Goal: Information Seeking & Learning: Learn about a topic

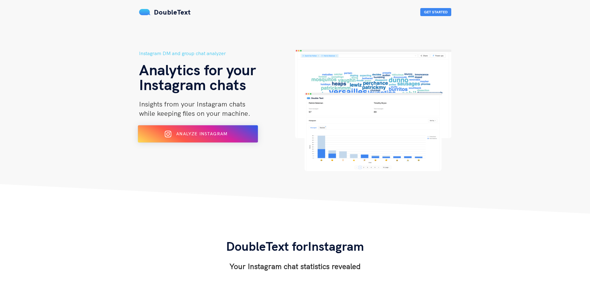
click at [239, 139] on button "Analyze Instagram" at bounding box center [198, 133] width 120 height 17
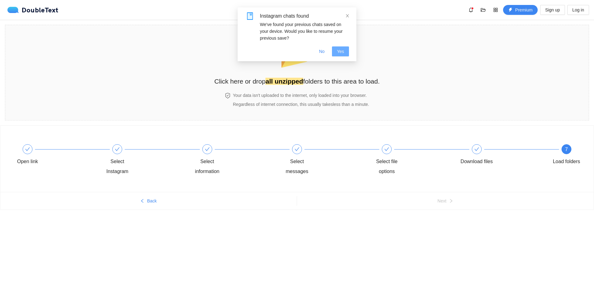
click at [339, 50] on span "Yes" at bounding box center [340, 51] width 7 height 7
click at [323, 52] on span "No" at bounding box center [322, 51] width 6 height 7
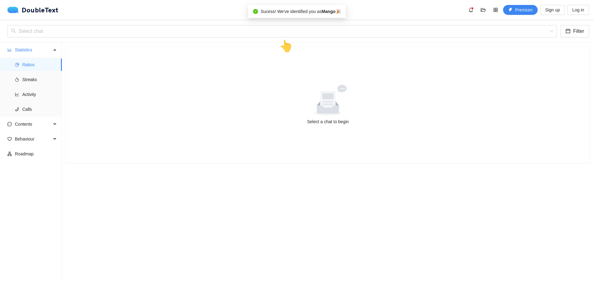
click at [323, 107] on icon at bounding box center [327, 101] width 15 height 21
click at [287, 33] on input "search" at bounding box center [280, 31] width 538 height 12
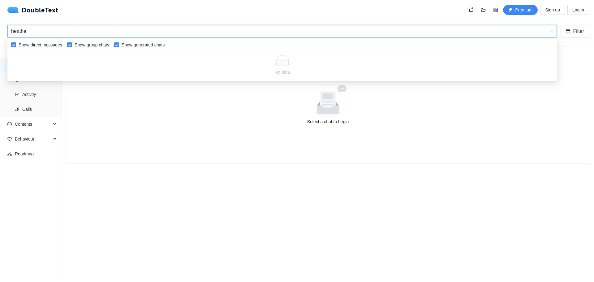
type input "heather"
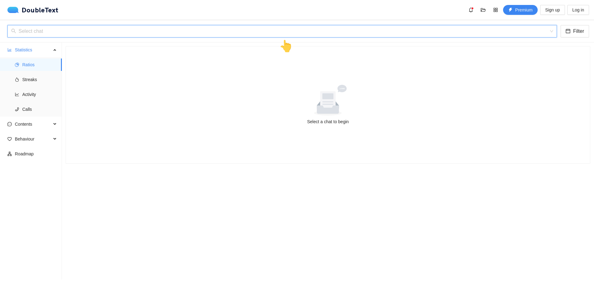
click at [171, 34] on input "search" at bounding box center [280, 31] width 538 height 12
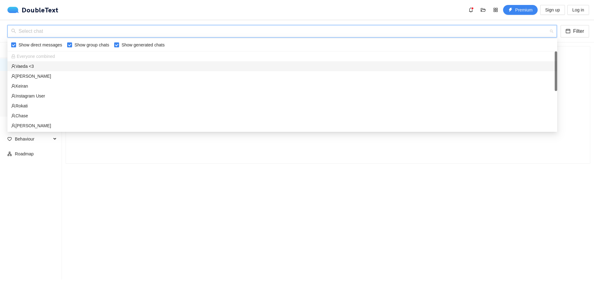
click at [41, 66] on div "Vaeda <3" at bounding box center [282, 66] width 543 height 7
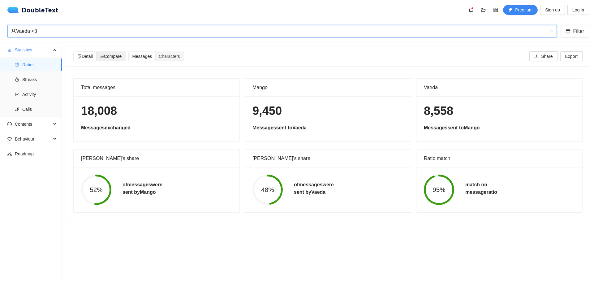
click at [116, 58] on span "Compare" at bounding box center [111, 56] width 22 height 5
click at [96, 52] on input "Compare" at bounding box center [96, 52] width 0 height 0
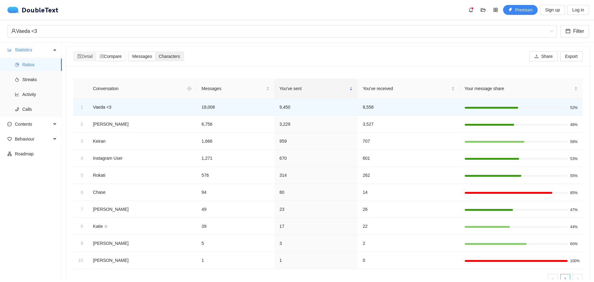
click at [160, 58] on div "Characters" at bounding box center [169, 56] width 28 height 9
click at [155, 52] on input "Characters" at bounding box center [155, 52] width 0 height 0
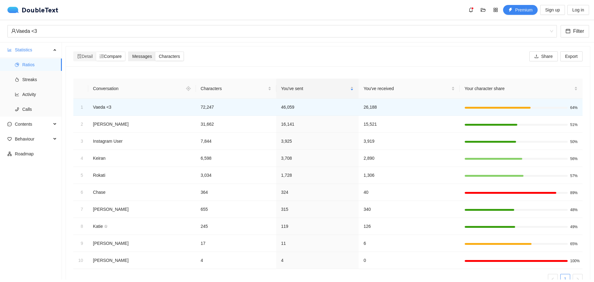
click at [149, 59] on span "Messages" at bounding box center [142, 56] width 20 height 5
click at [129, 52] on input "Messages" at bounding box center [129, 52] width 0 height 0
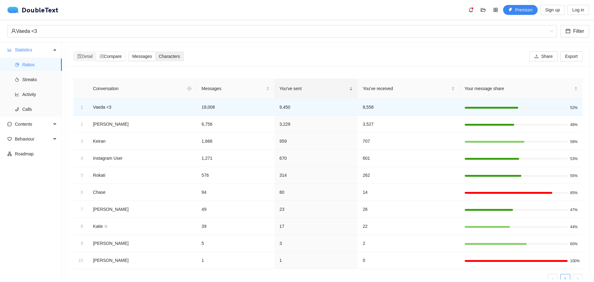
click at [171, 60] on div "Characters" at bounding box center [169, 56] width 28 height 9
click at [155, 52] on input "Characters" at bounding box center [155, 52] width 0 height 0
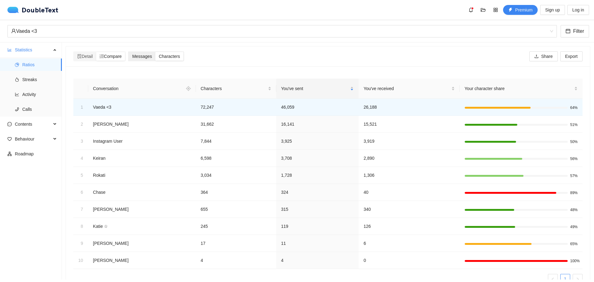
click at [145, 54] on span "Messages" at bounding box center [142, 56] width 20 height 5
click at [129, 52] on input "Messages" at bounding box center [129, 52] width 0 height 0
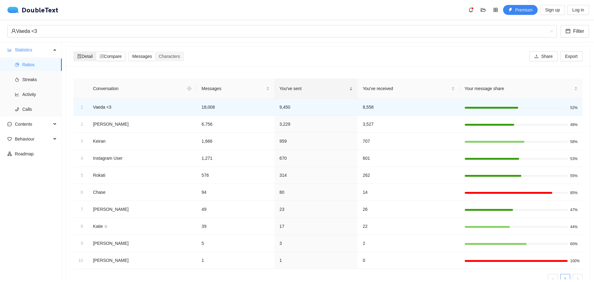
click at [93, 57] on span "Detail" at bounding box center [84, 56] width 15 height 5
click at [74, 52] on input "Detail" at bounding box center [74, 52] width 0 height 0
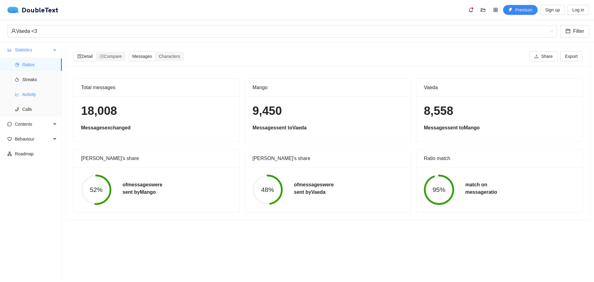
click at [41, 94] on span "Activity" at bounding box center [39, 94] width 35 height 12
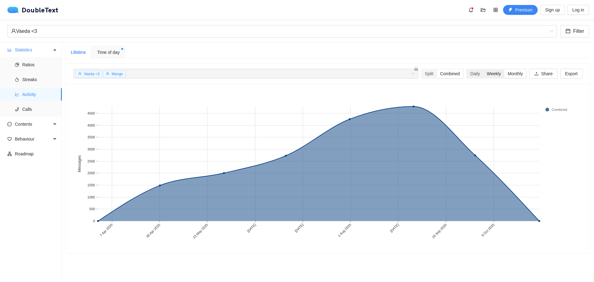
click at [487, 75] on div "Weekly" at bounding box center [494, 73] width 21 height 9
click at [484, 69] on input "Weekly" at bounding box center [484, 69] width 0 height 0
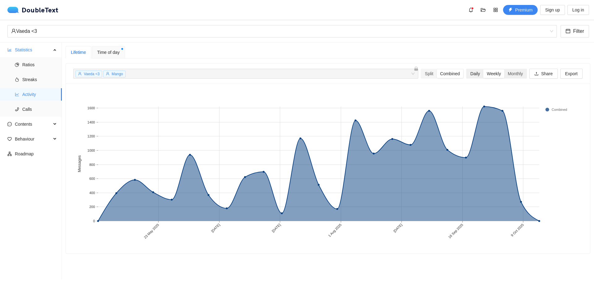
click at [469, 77] on div "Daily" at bounding box center [475, 73] width 16 height 9
click at [467, 69] on input "Daily" at bounding box center [467, 69] width 0 height 0
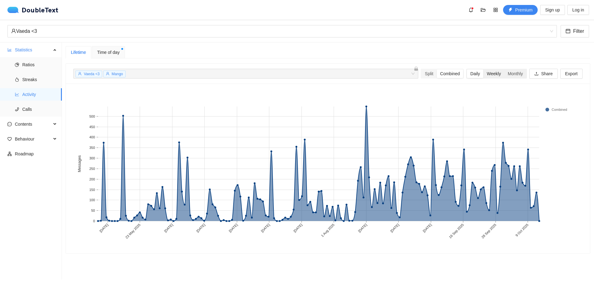
click at [484, 76] on div "Weekly" at bounding box center [494, 73] width 21 height 9
click at [484, 69] on input "Weekly" at bounding box center [484, 69] width 0 height 0
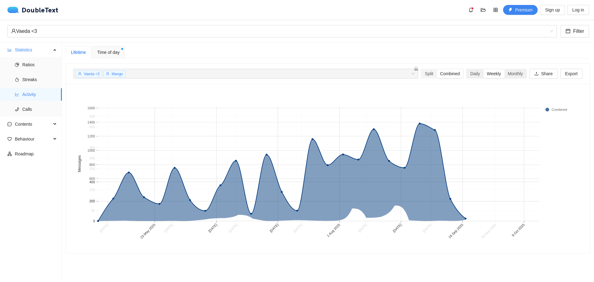
click at [488, 73] on div "Weekly" at bounding box center [494, 73] width 21 height 9
click at [484, 69] on input "Weekly" at bounding box center [484, 69] width 0 height 0
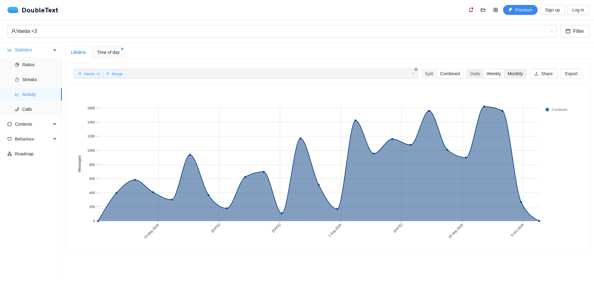
click at [509, 74] on div "Monthly" at bounding box center [516, 73] width 22 height 9
click at [505, 69] on input "Monthly" at bounding box center [505, 69] width 0 height 0
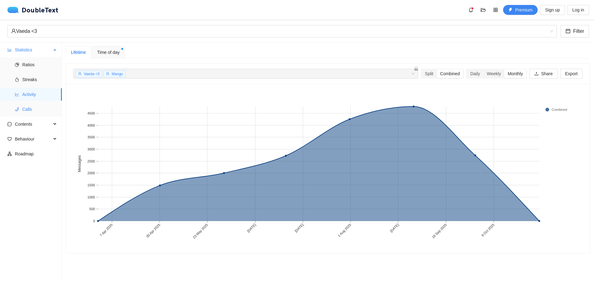
click at [37, 106] on span "Calls" at bounding box center [39, 109] width 35 height 12
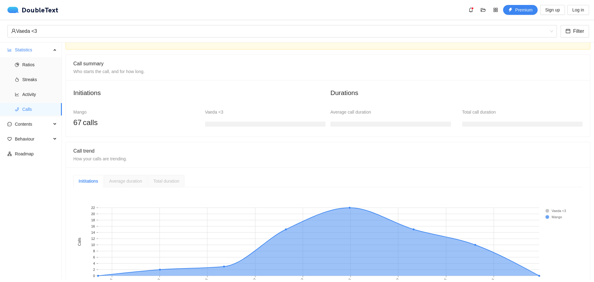
scroll to position [63, 0]
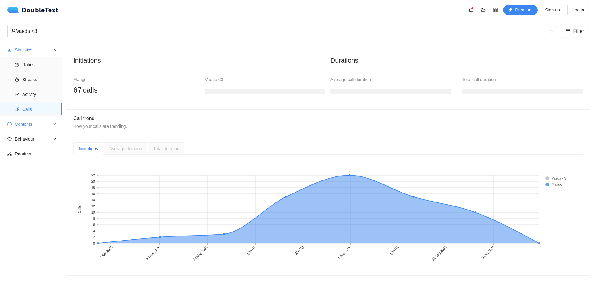
click at [23, 128] on span "Contents" at bounding box center [33, 124] width 37 height 12
click at [44, 122] on span "Contents" at bounding box center [33, 124] width 37 height 12
click at [31, 61] on span "Ratios" at bounding box center [39, 65] width 35 height 12
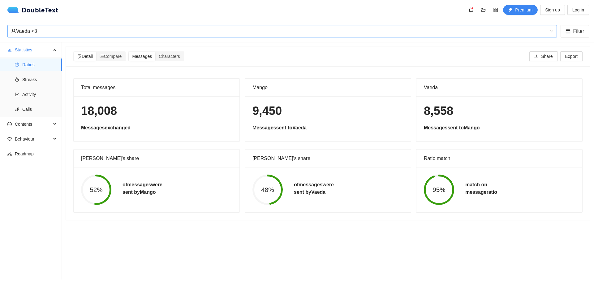
click at [547, 29] on div "Vaeda <3" at bounding box center [279, 31] width 537 height 12
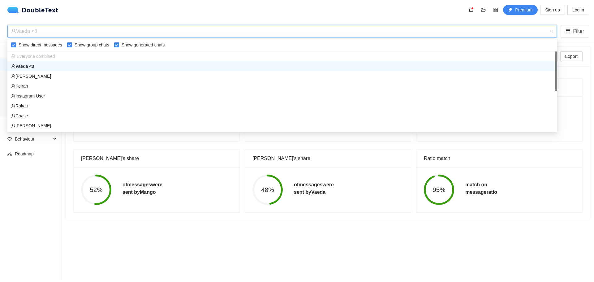
click at [16, 47] on label "Show direct messages" at bounding box center [38, 44] width 54 height 7
click at [16, 47] on input "Show direct messages" at bounding box center [13, 44] width 5 height 5
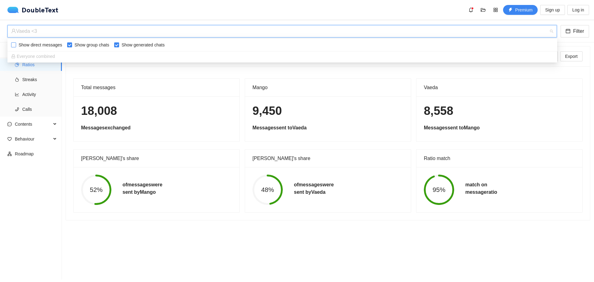
click at [13, 46] on input "Show direct messages" at bounding box center [13, 44] width 5 height 5
checkbox input "true"
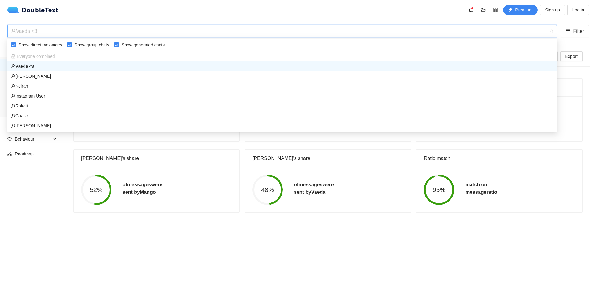
click at [31, 55] on span "Everyone combined" at bounding box center [33, 56] width 44 height 5
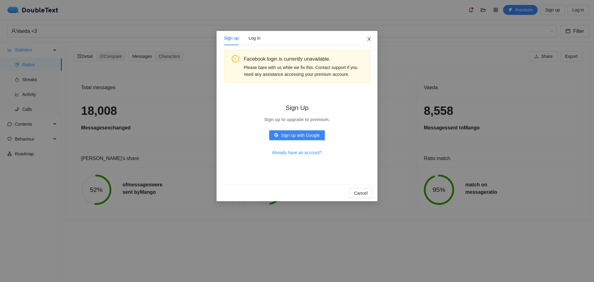
click at [362, 39] on span "Close" at bounding box center [369, 39] width 17 height 17
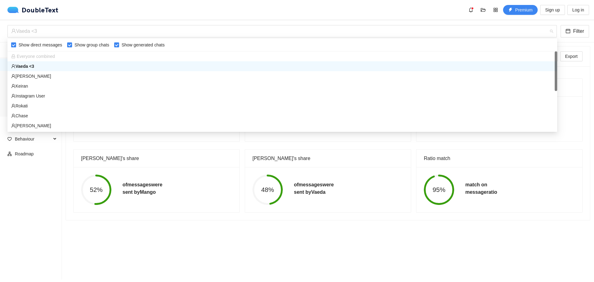
drag, startPoint x: 58, startPoint y: 32, endPoint x: 15, endPoint y: 43, distance: 44.7
click at [10, 45] on body "DoubleText Premium Sign up Log in 📂 Click here or drop all unzipped folders to …" at bounding box center [297, 141] width 594 height 282
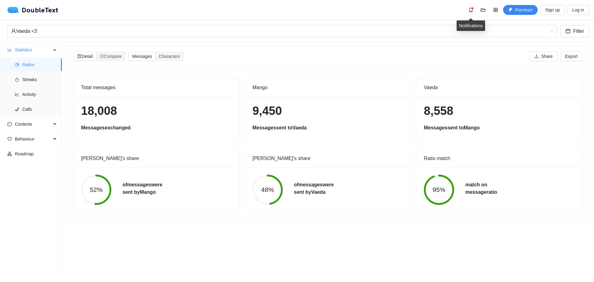
click at [473, 11] on icon "bell" at bounding box center [471, 9] width 4 height 5
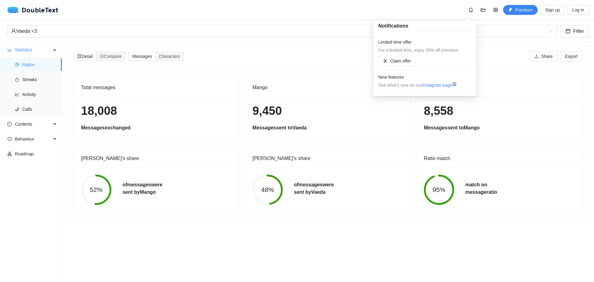
click at [472, 11] on icon "bell" at bounding box center [471, 9] width 5 height 5
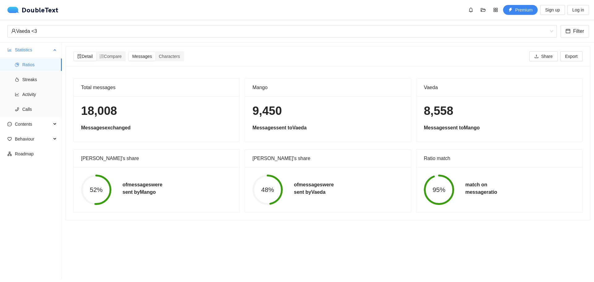
click at [33, 51] on span "Statistics" at bounding box center [33, 50] width 37 height 12
click at [52, 38] on div "Vaeda <3 Filter" at bounding box center [297, 31] width 594 height 22
click at [52, 36] on div "Vaeda <3" at bounding box center [279, 31] width 537 height 12
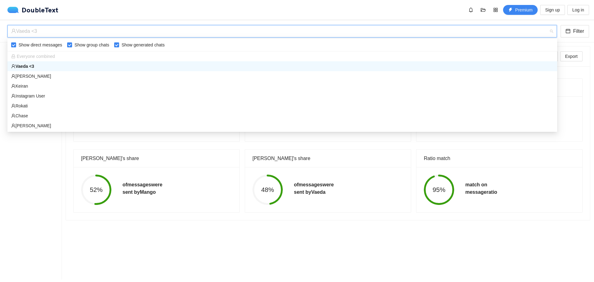
click at [39, 67] on div "Vaeda <3" at bounding box center [282, 66] width 543 height 7
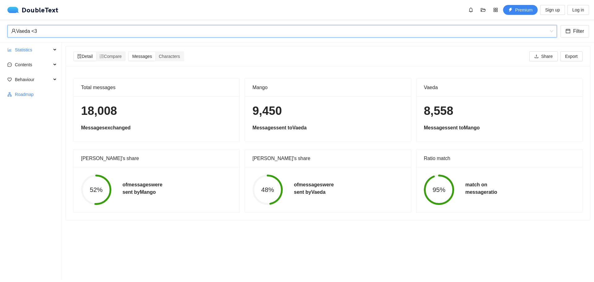
click at [31, 94] on span "Roadmap" at bounding box center [36, 94] width 42 height 12
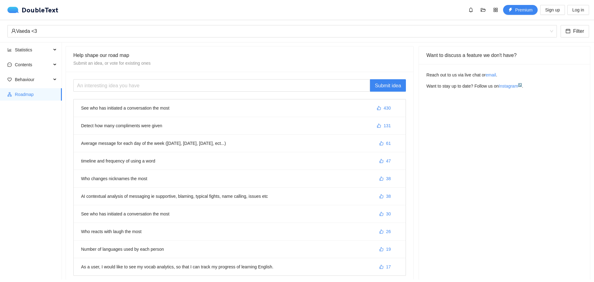
click at [229, 107] on li "See who has initiated a conversation the most 430" at bounding box center [240, 108] width 332 height 18
click at [128, 85] on input "text" at bounding box center [221, 85] width 297 height 12
click at [121, 105] on li "See who has initiated a conversation the most 430" at bounding box center [240, 108] width 332 height 18
click at [377, 107] on icon "like" at bounding box center [379, 108] width 4 height 4
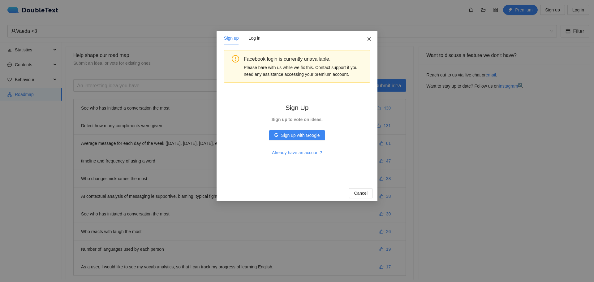
click at [365, 39] on span "Close" at bounding box center [369, 39] width 17 height 17
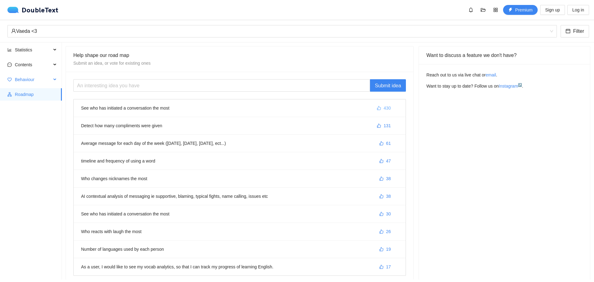
click at [32, 75] on span "Behaviour" at bounding box center [33, 79] width 37 height 12
click at [36, 67] on span "Contents" at bounding box center [33, 65] width 37 height 12
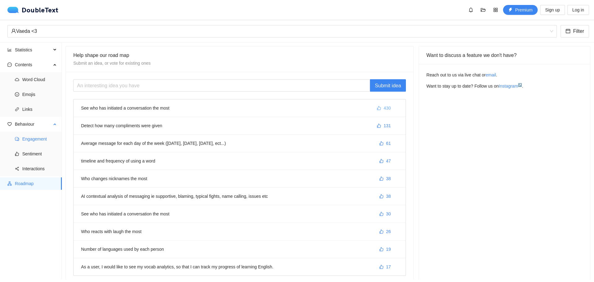
click at [41, 137] on span "Engagement" at bounding box center [39, 139] width 35 height 12
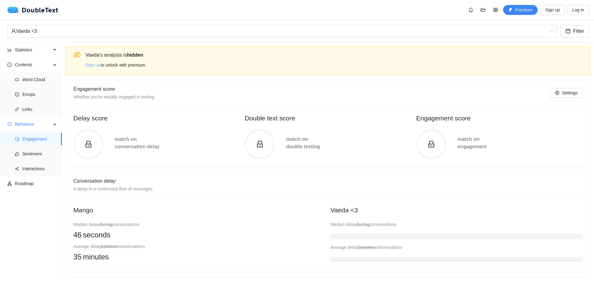
click at [96, 65] on span "Sign up" at bounding box center [93, 65] width 15 height 7
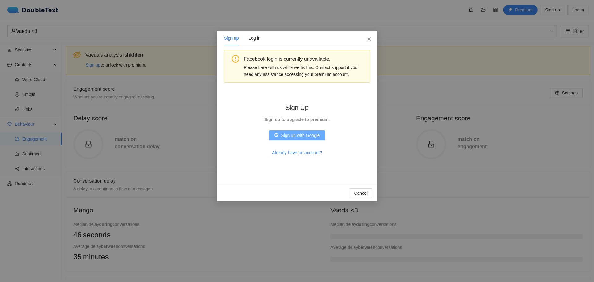
click at [308, 135] on span "Sign up with Google" at bounding box center [300, 135] width 39 height 7
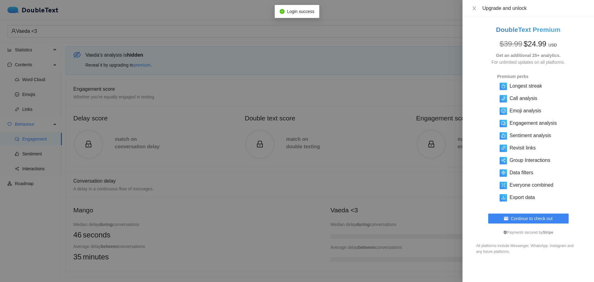
click at [469, 8] on div "Upgrade and unlock" at bounding box center [529, 8] width 132 height 17
click at [475, 7] on icon "close" at bounding box center [474, 8] width 5 height 5
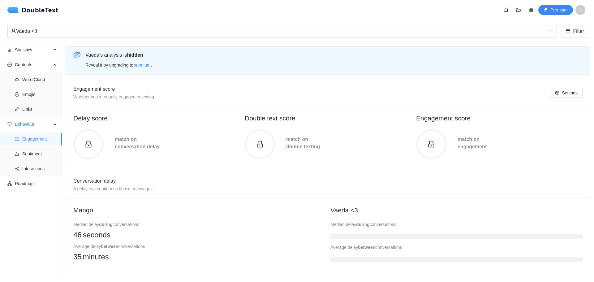
click at [224, 104] on div "Engagement score Whether you're equally engaged in texting." at bounding box center [311, 92] width 477 height 25
click at [31, 112] on span "Links" at bounding box center [39, 109] width 35 height 12
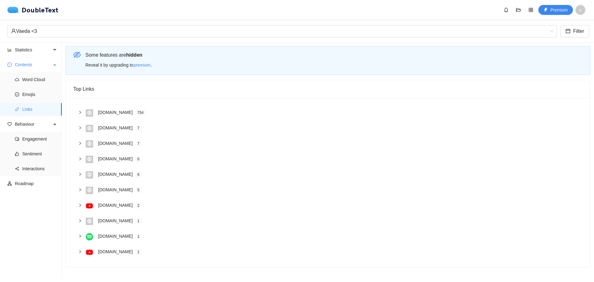
click at [30, 114] on span "Links" at bounding box center [39, 109] width 35 height 12
click at [30, 99] on span "Emojis" at bounding box center [39, 94] width 35 height 12
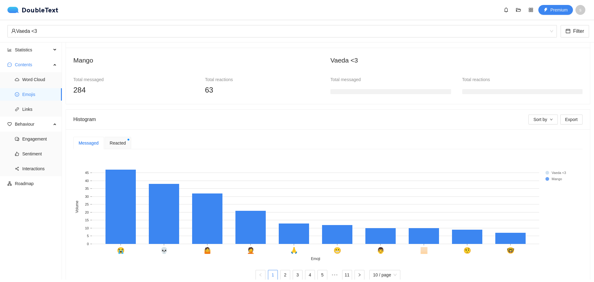
scroll to position [67, 0]
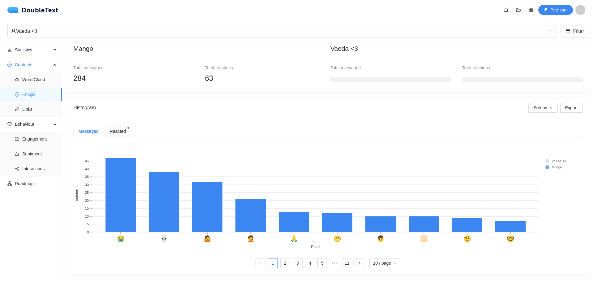
click at [116, 128] on span "Reacted" at bounding box center [118, 131] width 16 height 7
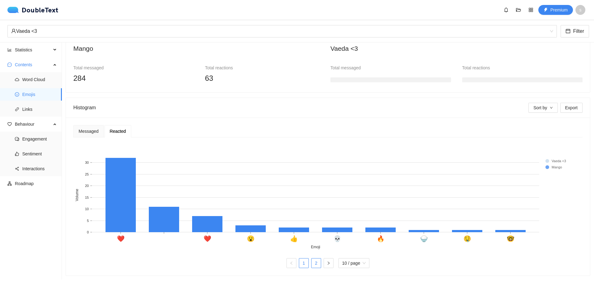
click at [316, 261] on link "2" at bounding box center [316, 263] width 9 height 9
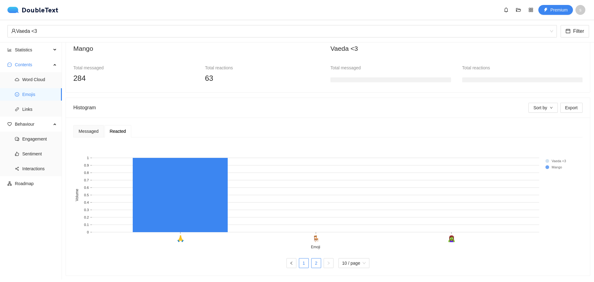
click at [299, 261] on link "1" at bounding box center [303, 263] width 9 height 9
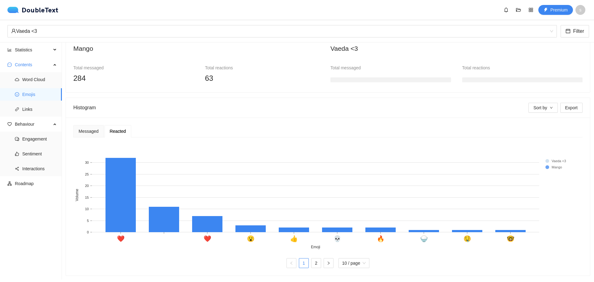
click at [550, 152] on rect at bounding box center [325, 196] width 505 height 108
click at [547, 158] on rect at bounding box center [558, 161] width 25 height 6
click at [79, 128] on div "Messaged" at bounding box center [89, 131] width 20 height 7
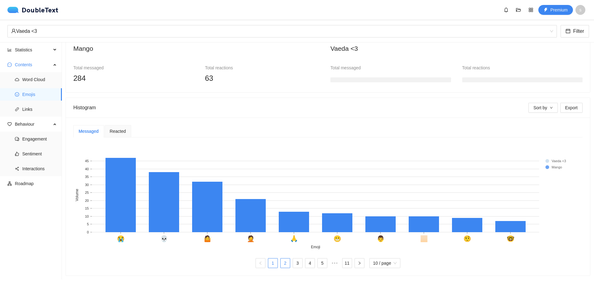
click at [283, 260] on link "2" at bounding box center [285, 263] width 9 height 9
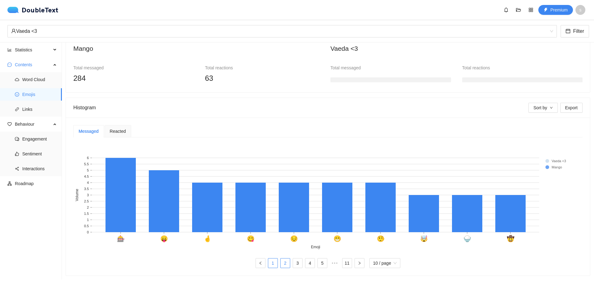
click at [273, 259] on link "1" at bounding box center [272, 263] width 9 height 9
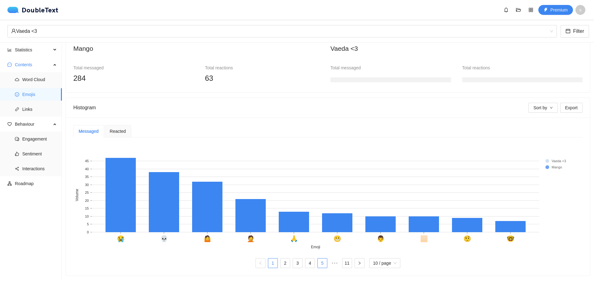
click at [320, 260] on link "5" at bounding box center [322, 263] width 9 height 9
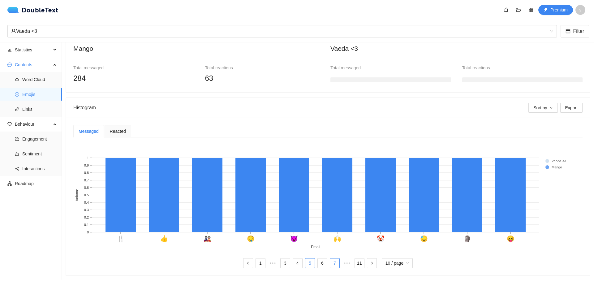
click at [330, 259] on link "7" at bounding box center [334, 263] width 9 height 9
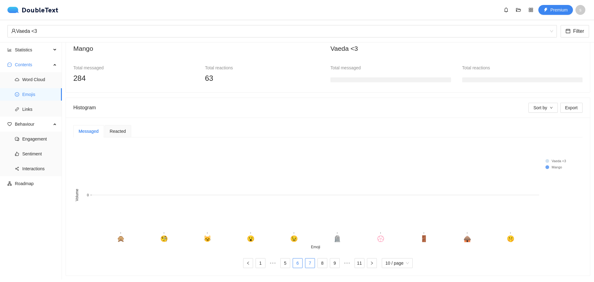
click at [293, 259] on link "6" at bounding box center [297, 263] width 9 height 9
click at [285, 259] on link "4" at bounding box center [285, 263] width 9 height 9
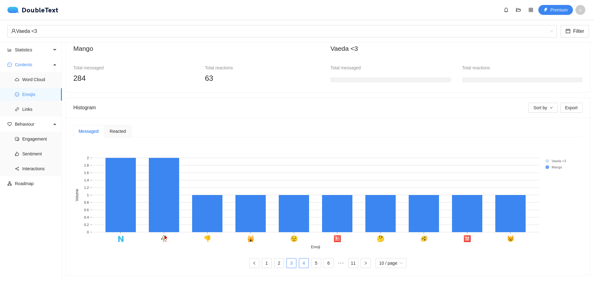
click at [287, 261] on link "3" at bounding box center [291, 263] width 9 height 9
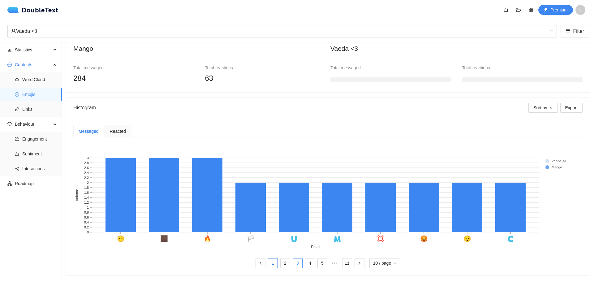
click at [269, 259] on link "1" at bounding box center [272, 263] width 9 height 9
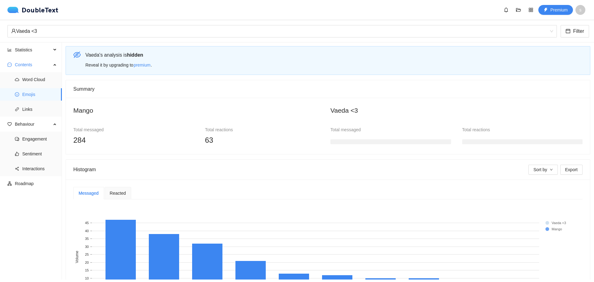
scroll to position [31, 0]
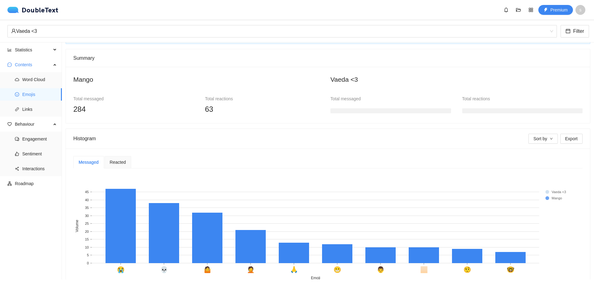
click at [123, 167] on div "Reacted" at bounding box center [118, 162] width 27 height 12
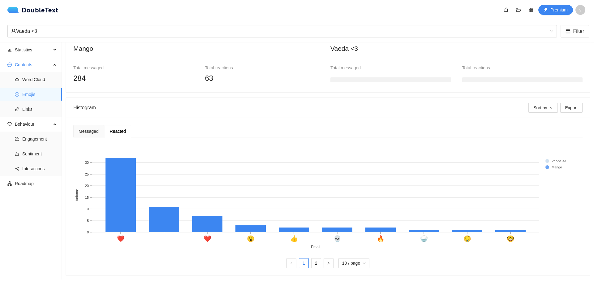
scroll to position [67, 0]
click at [312, 259] on link "2" at bounding box center [316, 263] width 9 height 9
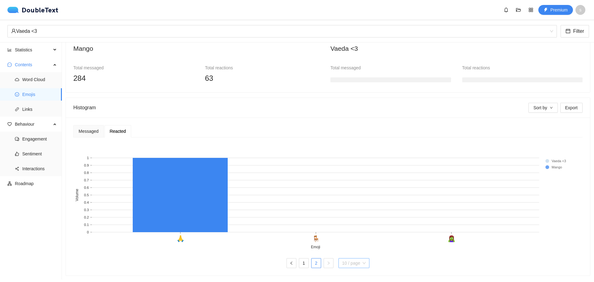
click at [350, 259] on span "10 / page" at bounding box center [354, 263] width 24 height 9
click at [352, 247] on div "20 / page" at bounding box center [354, 250] width 24 height 7
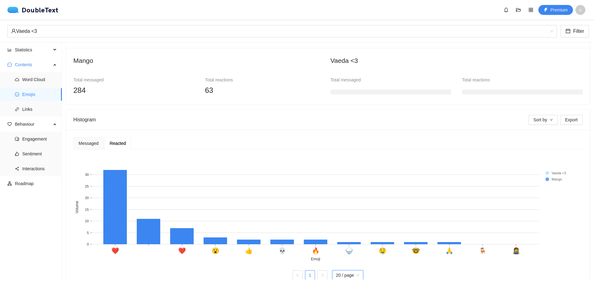
scroll to position [36, 0]
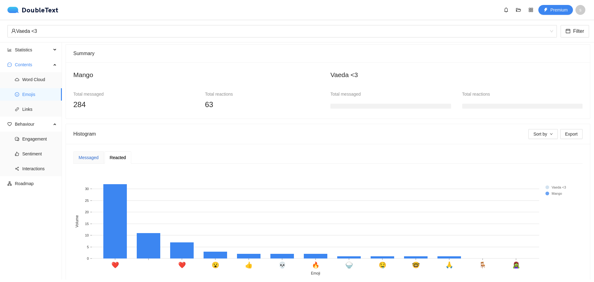
click at [88, 160] on div "Messaged" at bounding box center [89, 157] width 20 height 7
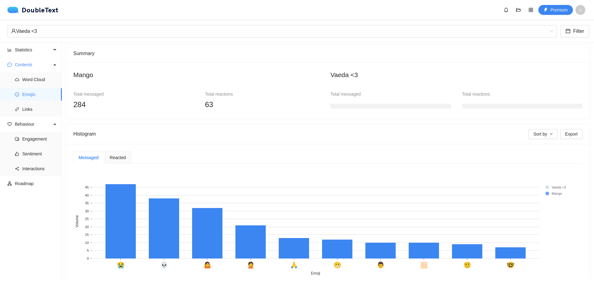
click at [354, 81] on div "Vaeda <3" at bounding box center [457, 77] width 252 height 14
click at [355, 81] on div "Vaeda <3" at bounding box center [457, 77] width 252 height 14
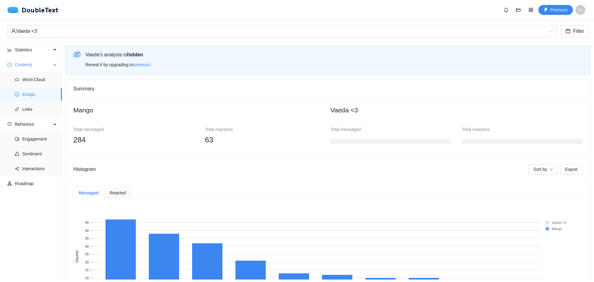
scroll to position [0, 0]
click at [40, 84] on span "Word Cloud" at bounding box center [39, 79] width 35 height 12
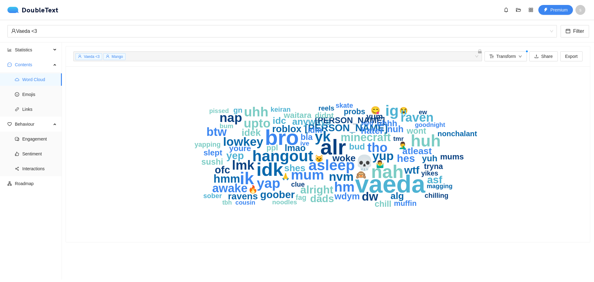
click at [290, 130] on text "roblox" at bounding box center [286, 129] width 29 height 11
click at [519, 55] on icon "down" at bounding box center [521, 57] width 4 height 4
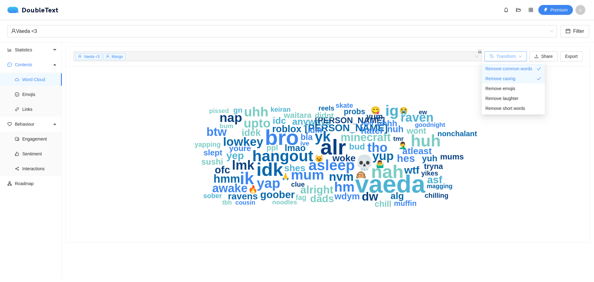
click at [506, 55] on span "Transform" at bounding box center [507, 56] width 20 height 7
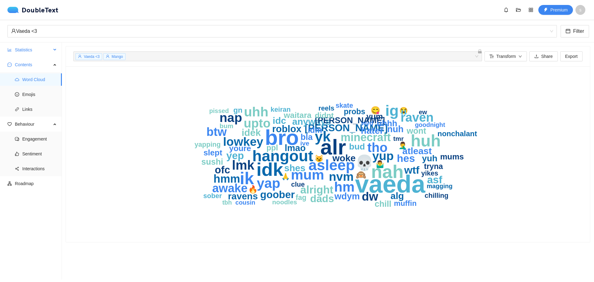
click at [26, 50] on span "Statistics" at bounding box center [33, 50] width 37 height 12
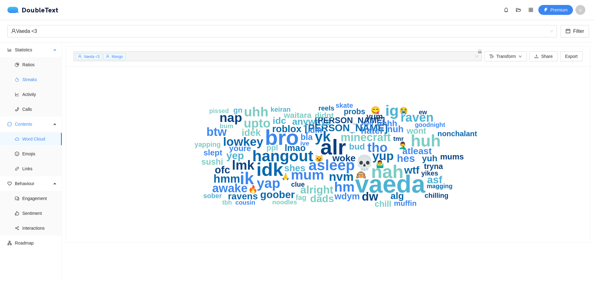
click at [37, 82] on span "Streaks" at bounding box center [39, 79] width 35 height 12
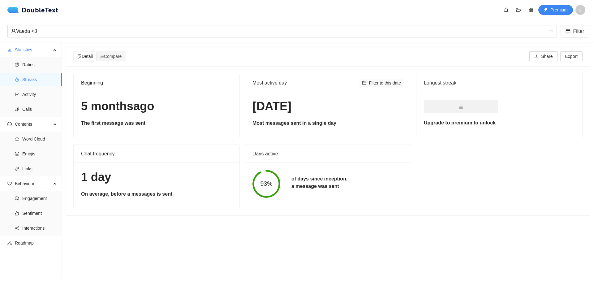
click at [369, 82] on span "Filter to this date" at bounding box center [385, 83] width 32 height 7
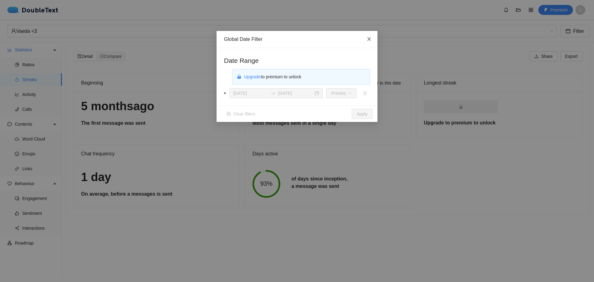
click at [371, 38] on span "Close" at bounding box center [369, 39] width 17 height 17
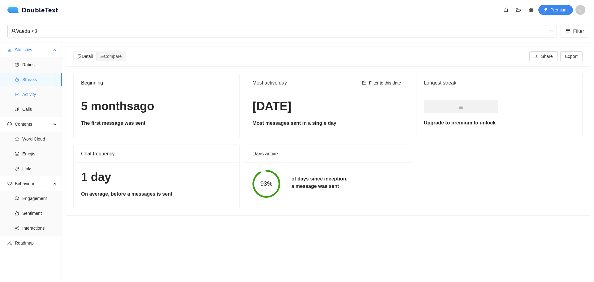
click at [18, 94] on icon "line-chart" at bounding box center [17, 94] width 4 height 4
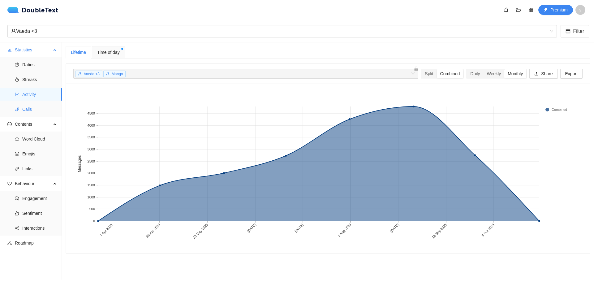
click at [29, 107] on span "Calls" at bounding box center [39, 109] width 35 height 12
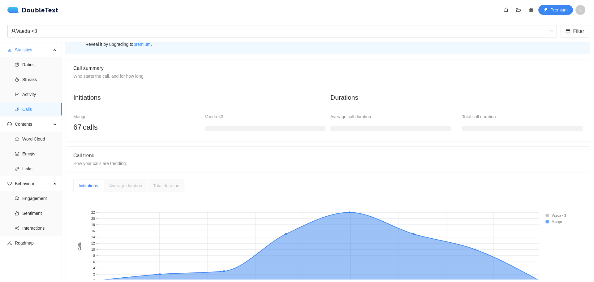
scroll to position [31, 0]
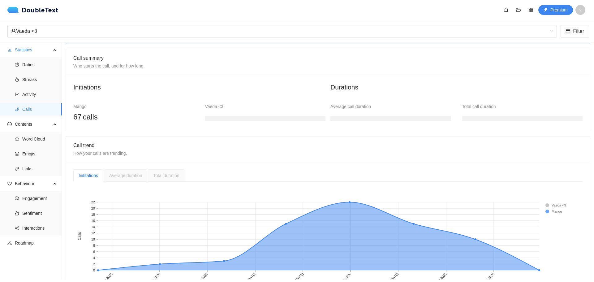
click at [234, 120] on h3 at bounding box center [265, 118] width 121 height 5
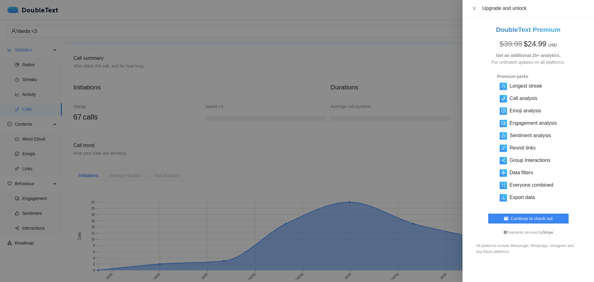
click at [235, 119] on div at bounding box center [297, 141] width 594 height 282
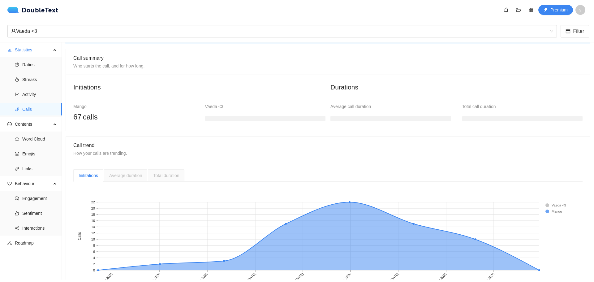
click at [235, 119] on h3 at bounding box center [265, 118] width 121 height 5
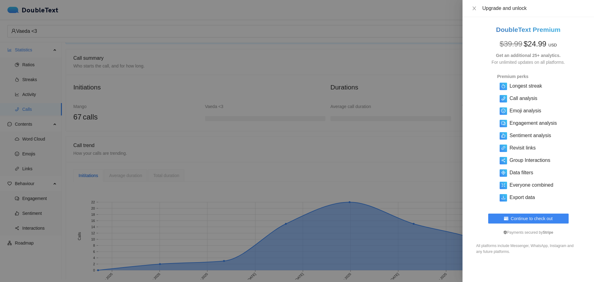
click at [221, 130] on div at bounding box center [297, 141] width 594 height 282
